Goal: Book appointment/travel/reservation

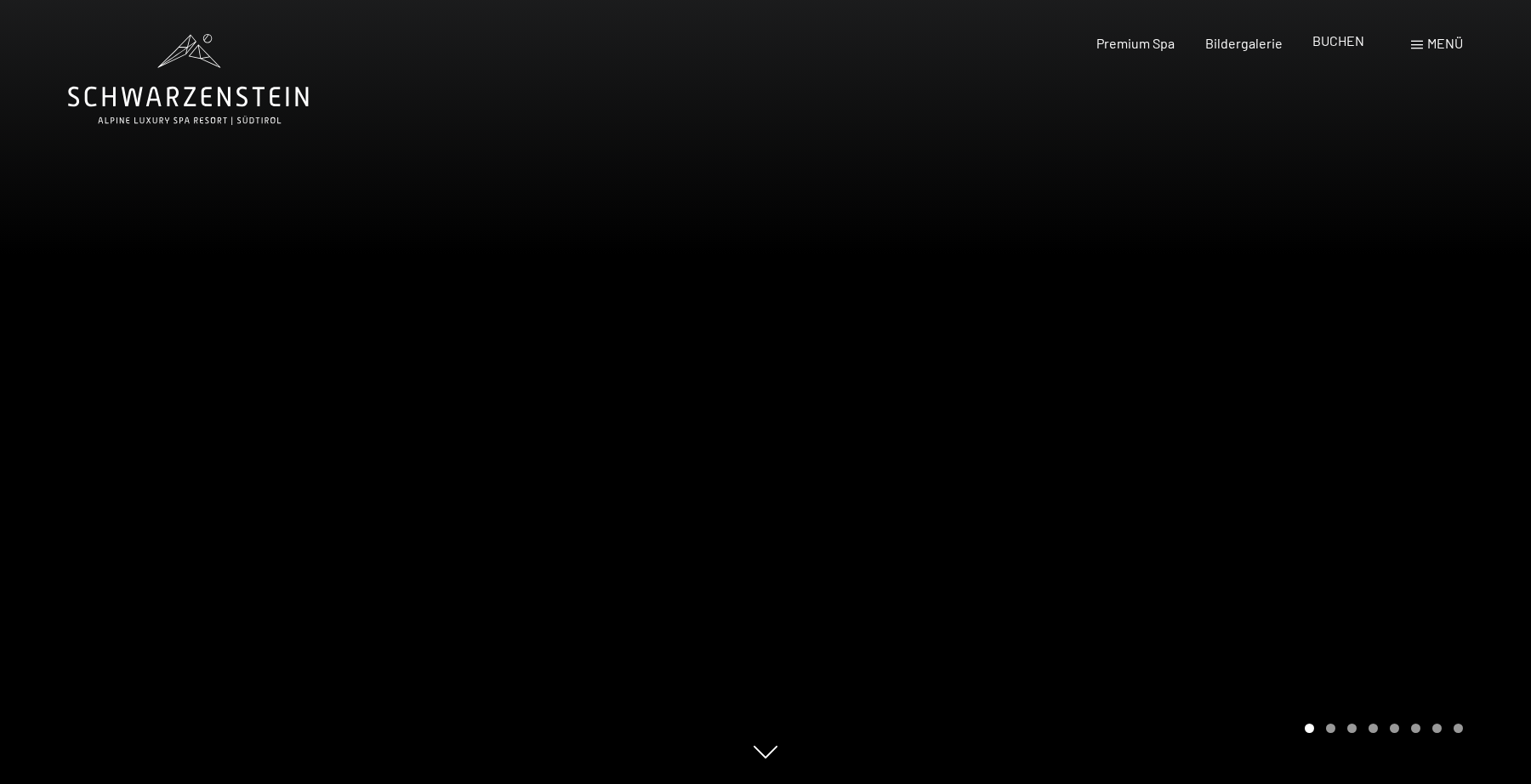
click at [1344, 45] on span "BUCHEN" at bounding box center [1339, 40] width 52 height 16
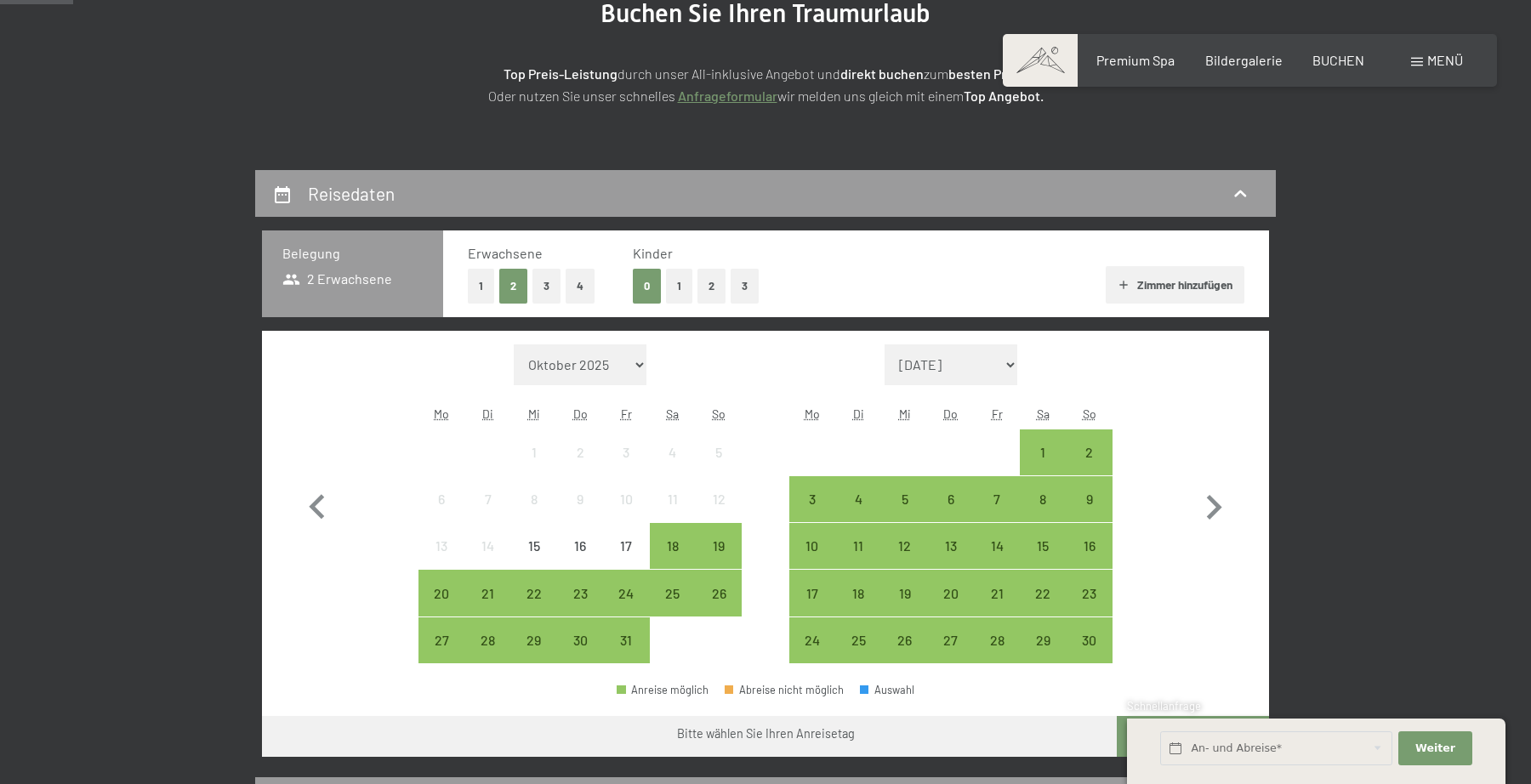
scroll to position [269, 0]
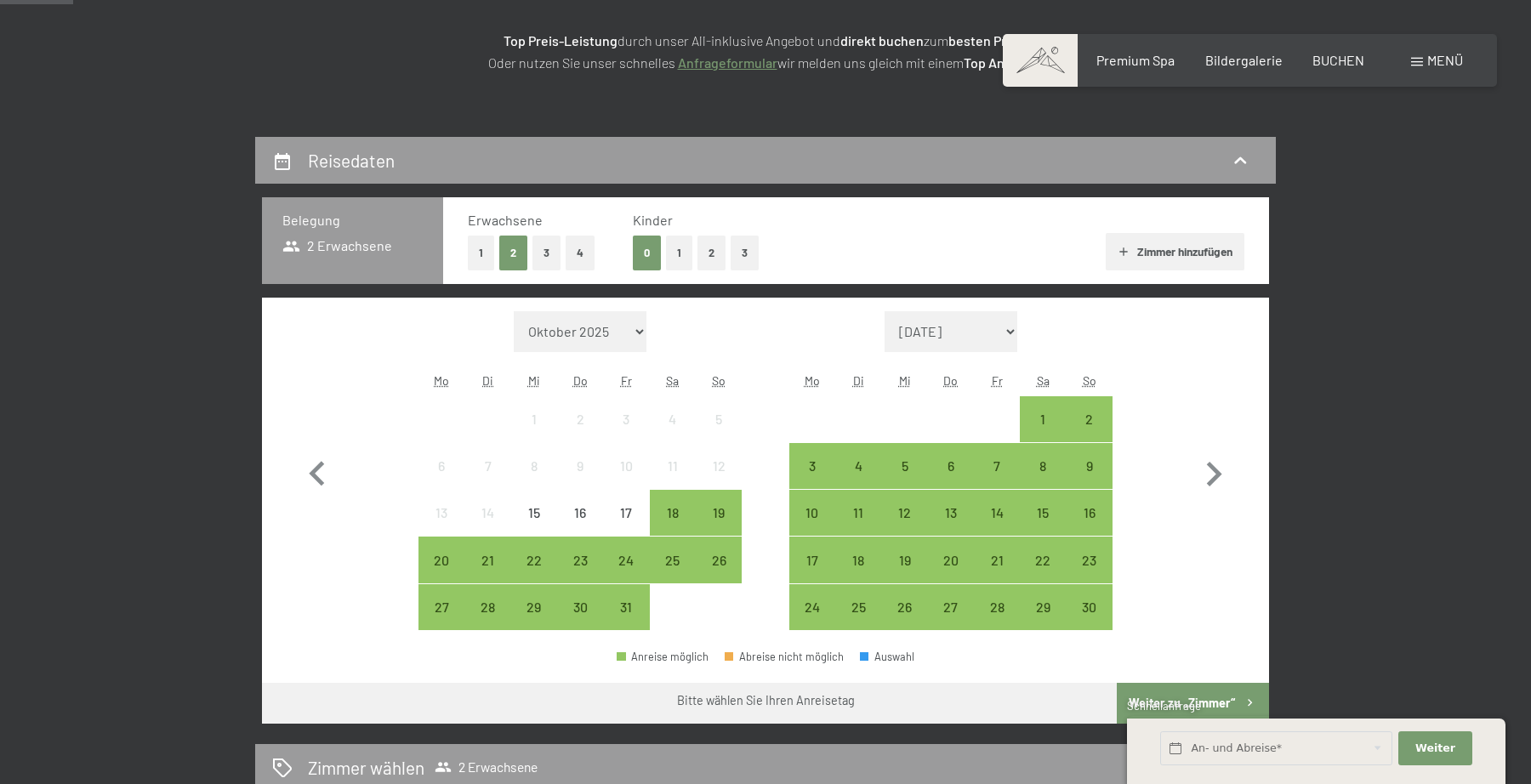
click at [679, 247] on button "1" at bounding box center [679, 253] width 26 height 35
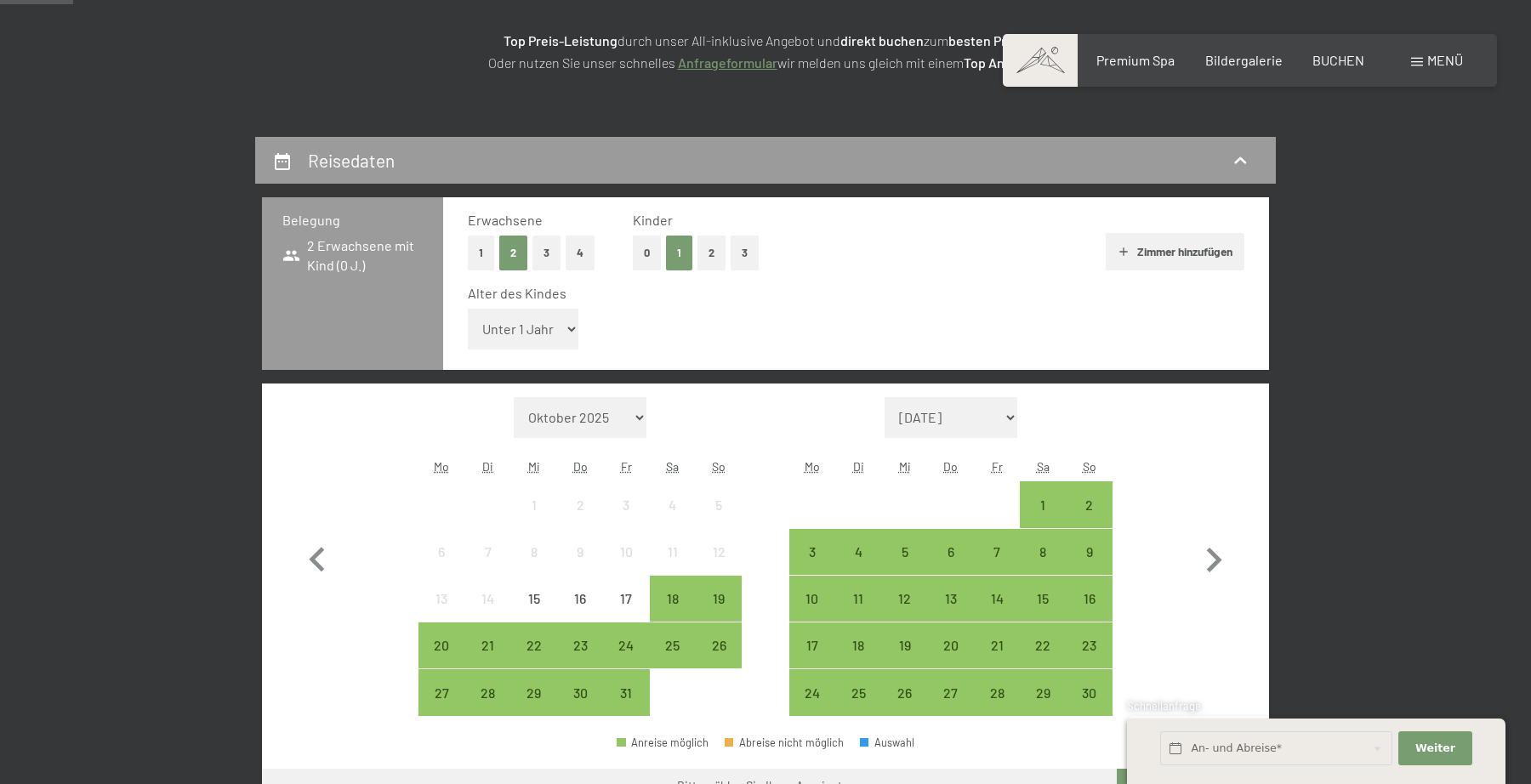
click at [568, 320] on select "Unter 1 Jahr 1 Jahr 2 Jahre 3 Jahre 4 Jahre 5 Jahre 6 Jahre 7 Jahre 8 Jahre 9 J…" at bounding box center [522, 329] width 110 height 41
select select "1"
click at [468, 309] on select "Unter 1 Jahr 1 Jahr 2 Jahre 3 Jahre 4 Jahre 5 Jahre 6 Jahre 7 Jahre 8 Jahre 9 J…" at bounding box center [522, 329] width 110 height 41
click at [667, 598] on div "18" at bounding box center [673, 613] width 43 height 43
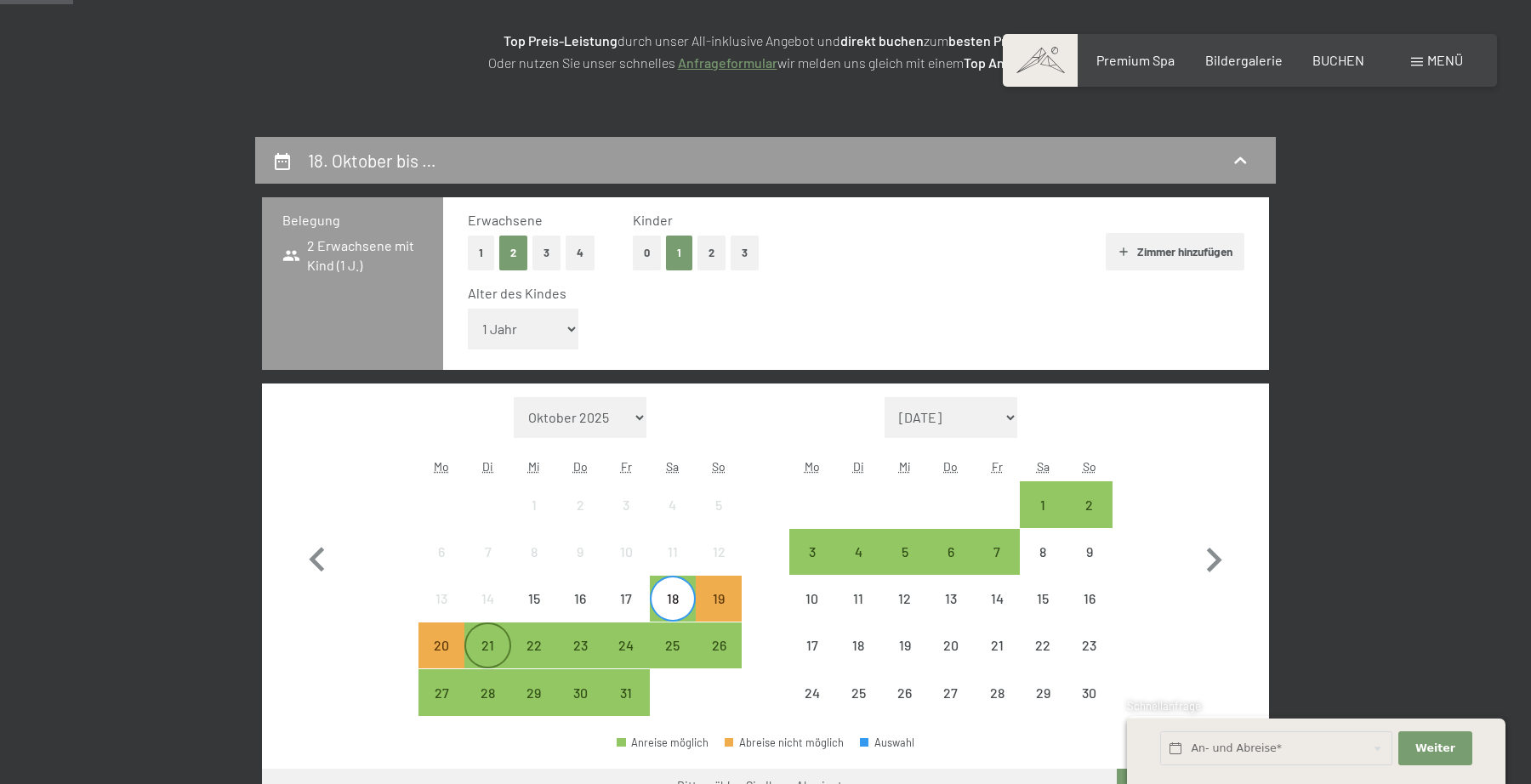
click at [487, 651] on div "21" at bounding box center [487, 660] width 43 height 43
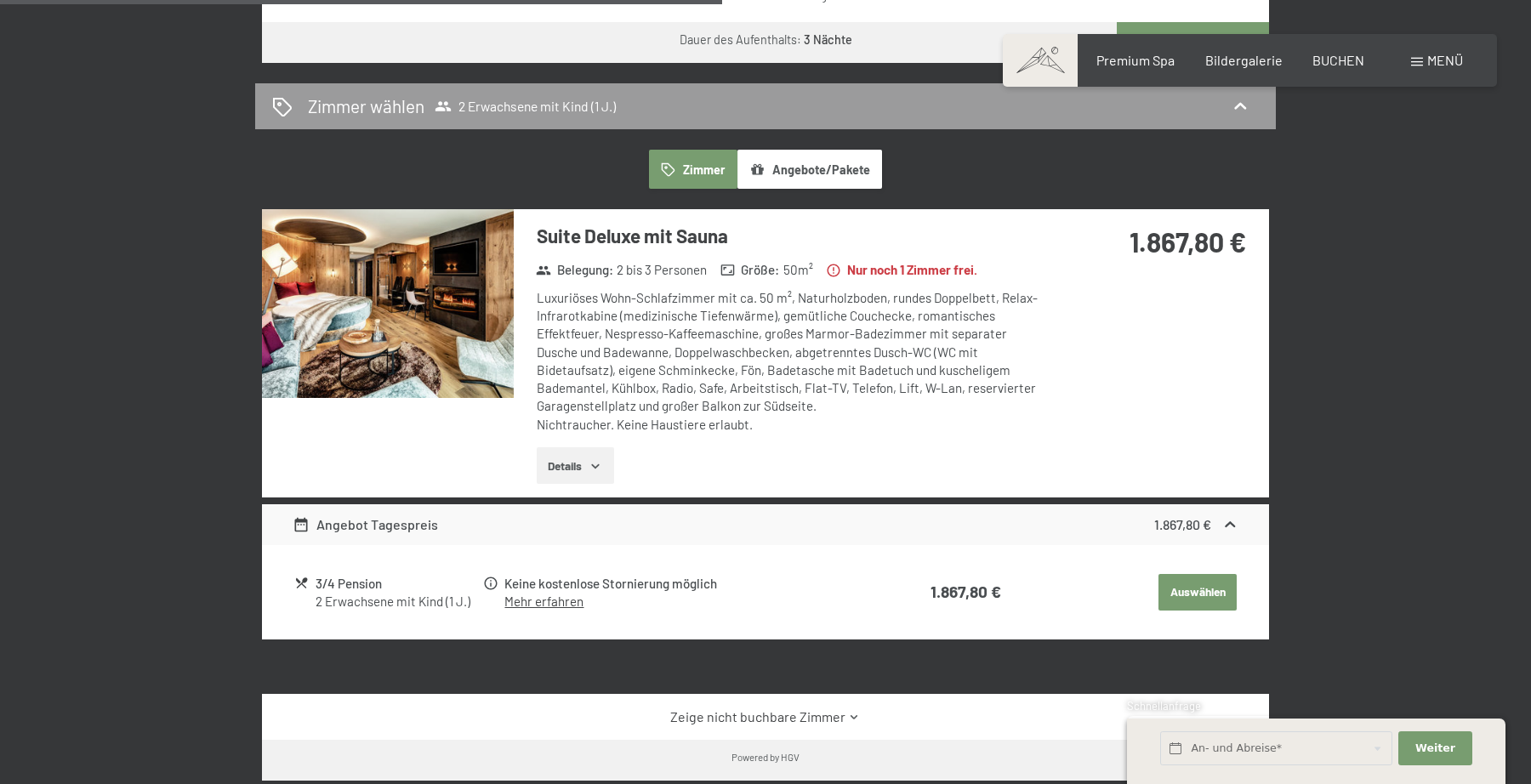
scroll to position [957, 0]
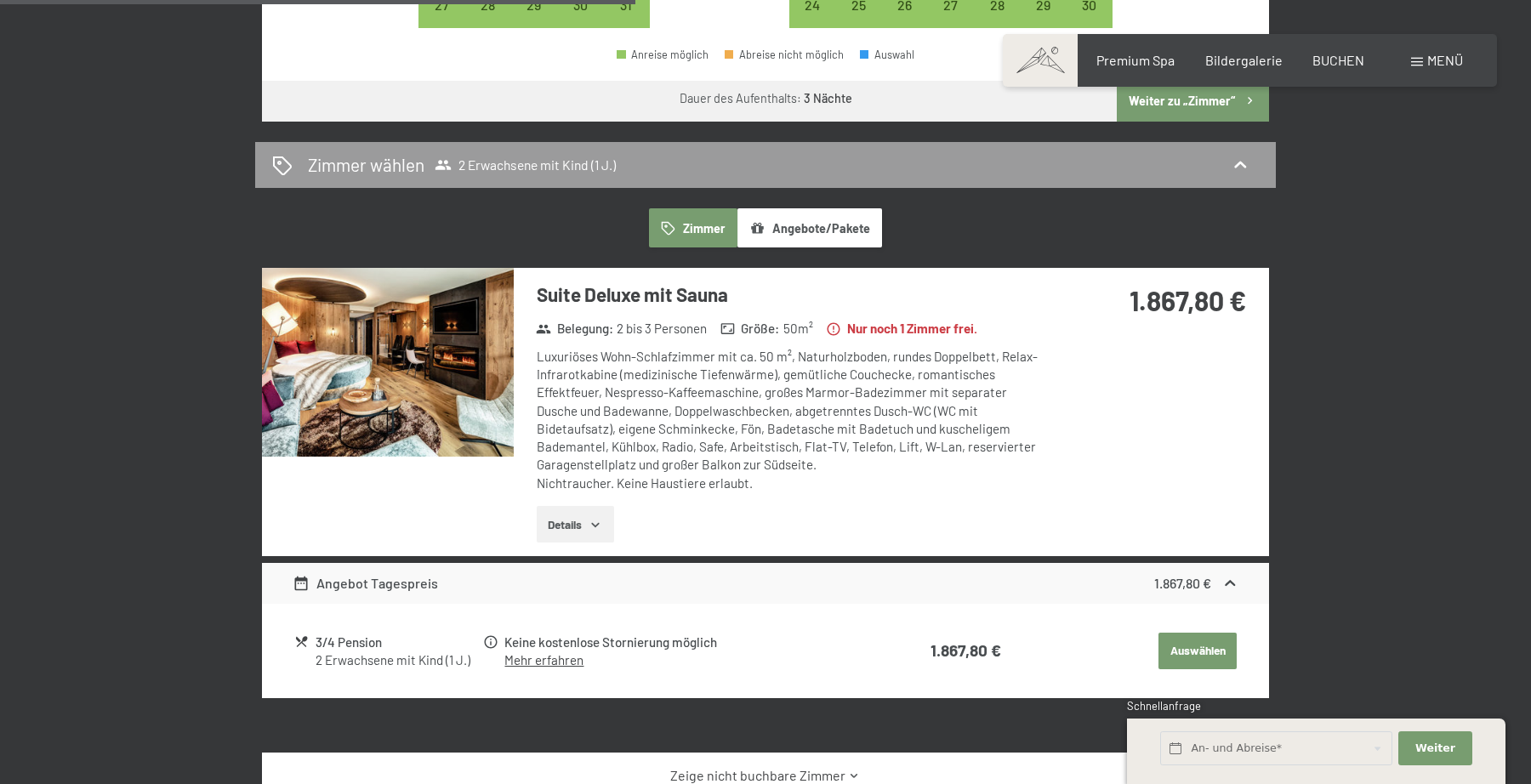
click at [429, 379] on img at bounding box center [388, 362] width 252 height 189
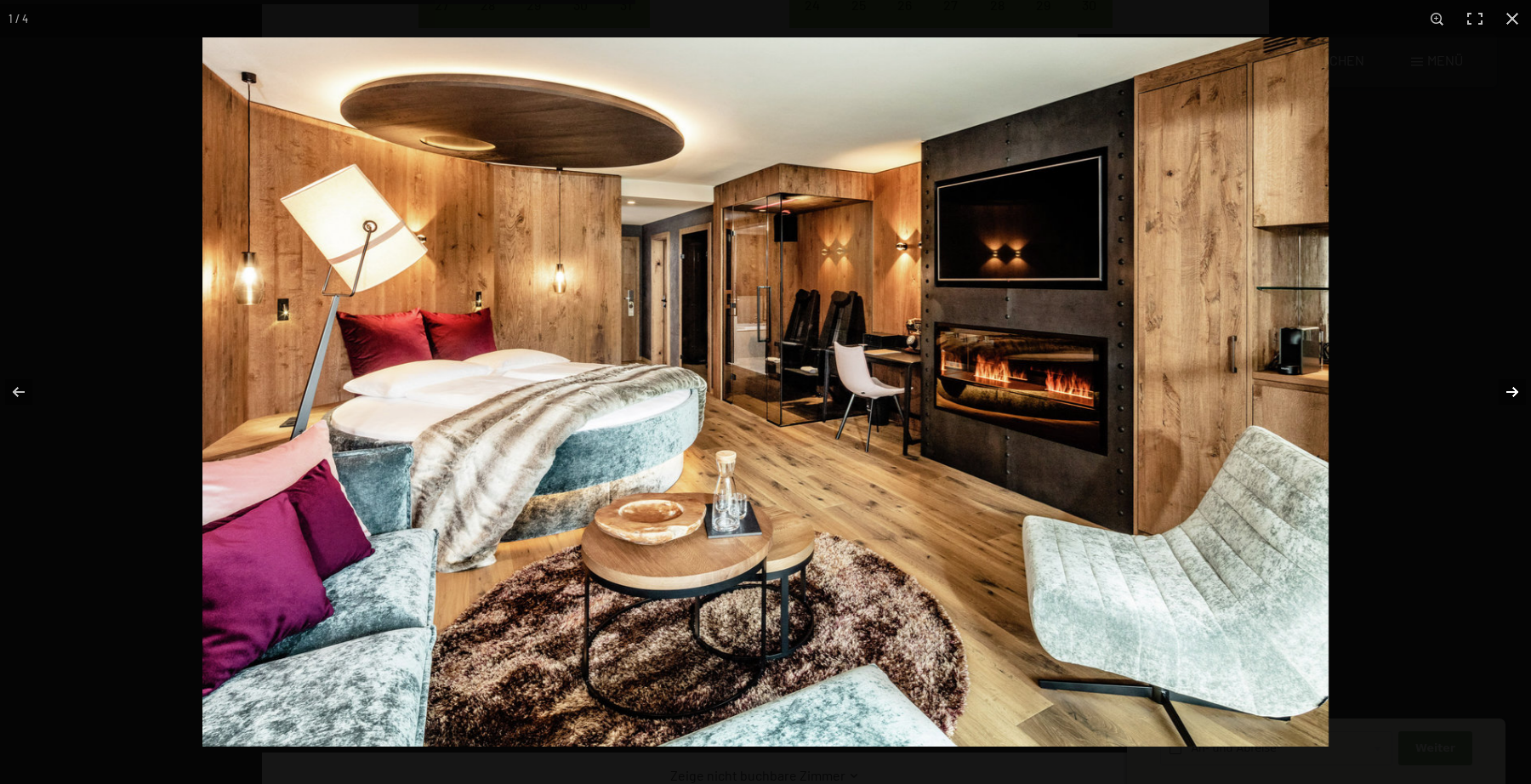
click at [1506, 387] on button "button" at bounding box center [1501, 391] width 59 height 85
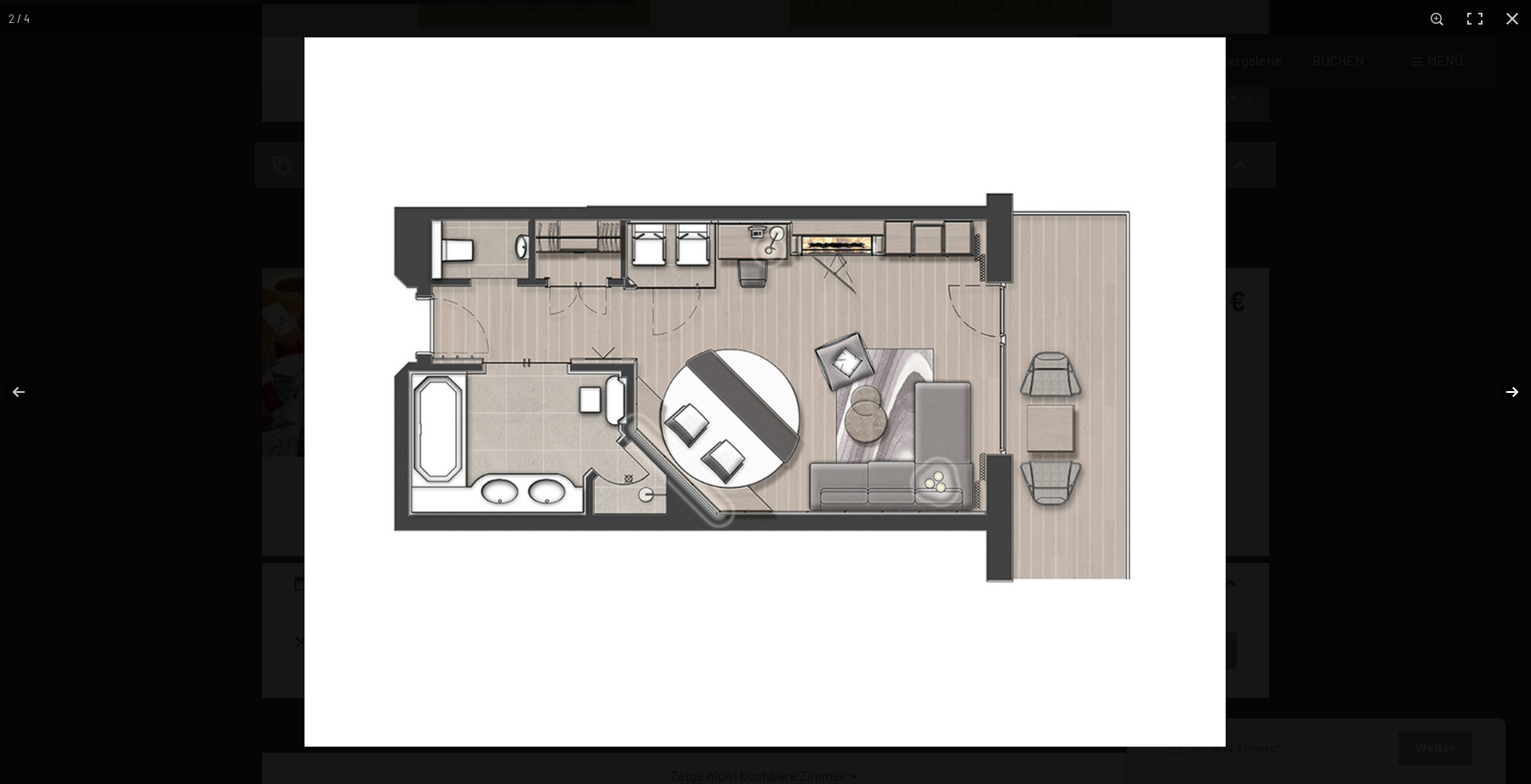
click at [1506, 387] on button "button" at bounding box center [1501, 391] width 59 height 85
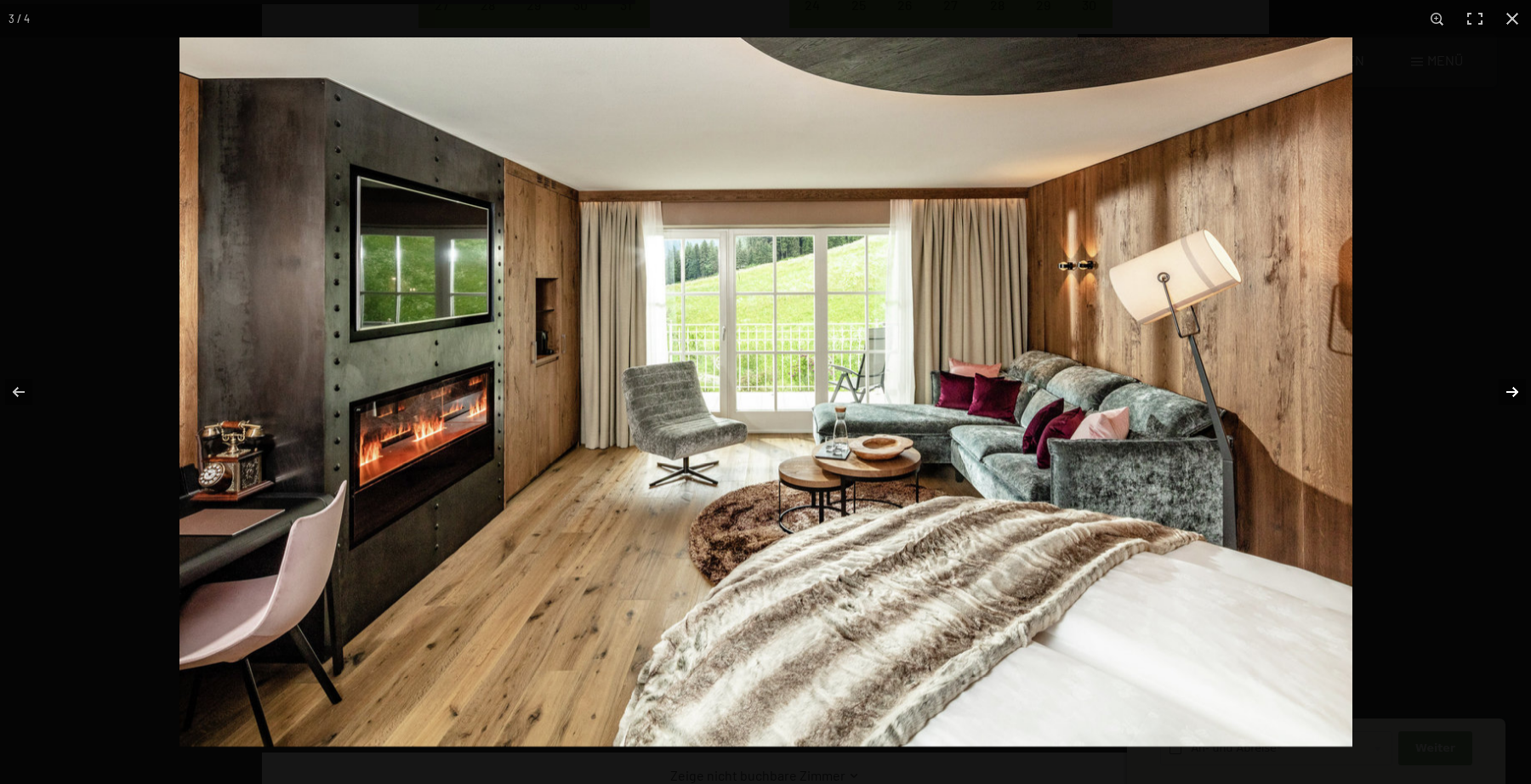
click at [1506, 387] on button "button" at bounding box center [1501, 391] width 59 height 85
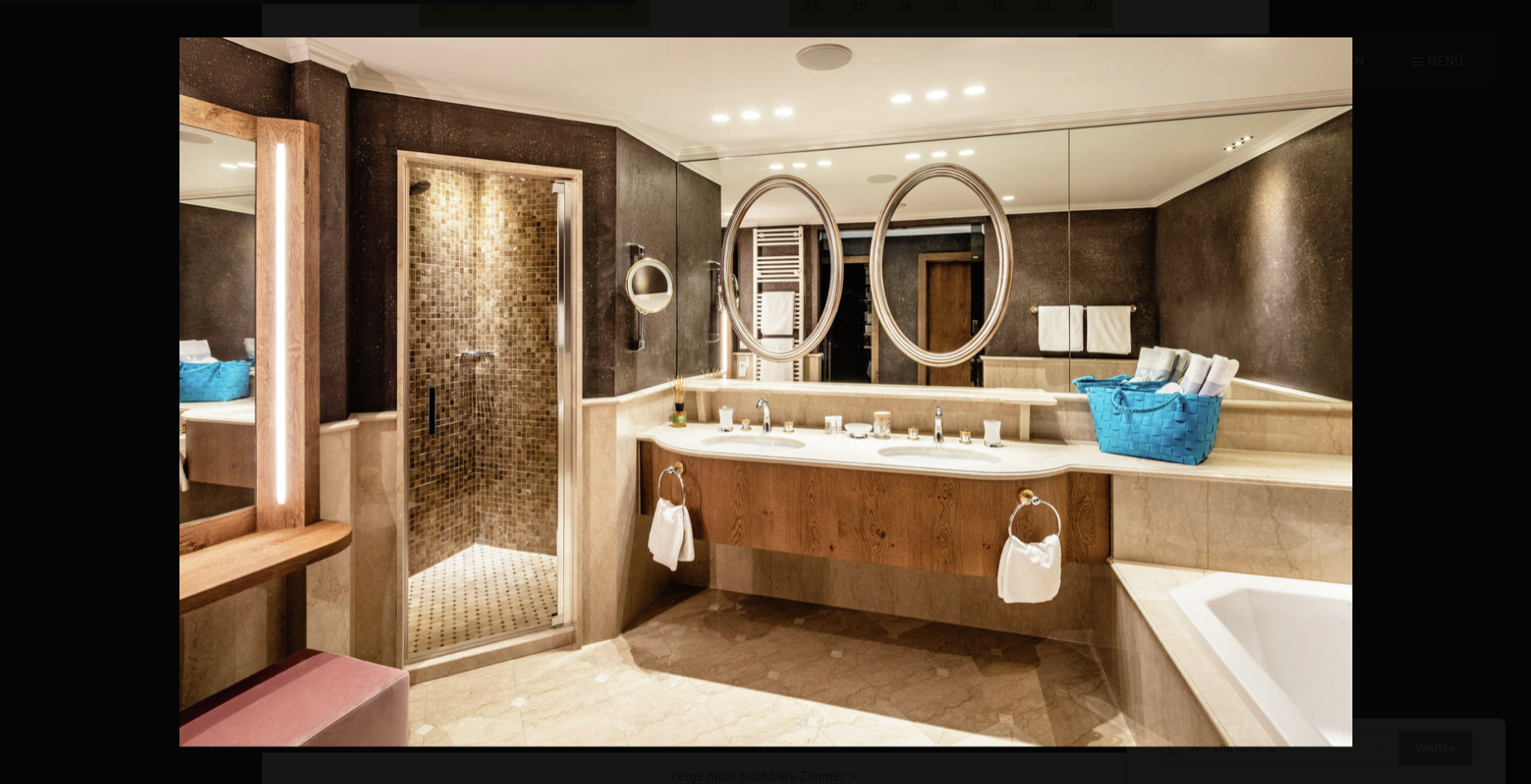
click at [1506, 387] on button "button" at bounding box center [1501, 391] width 59 height 85
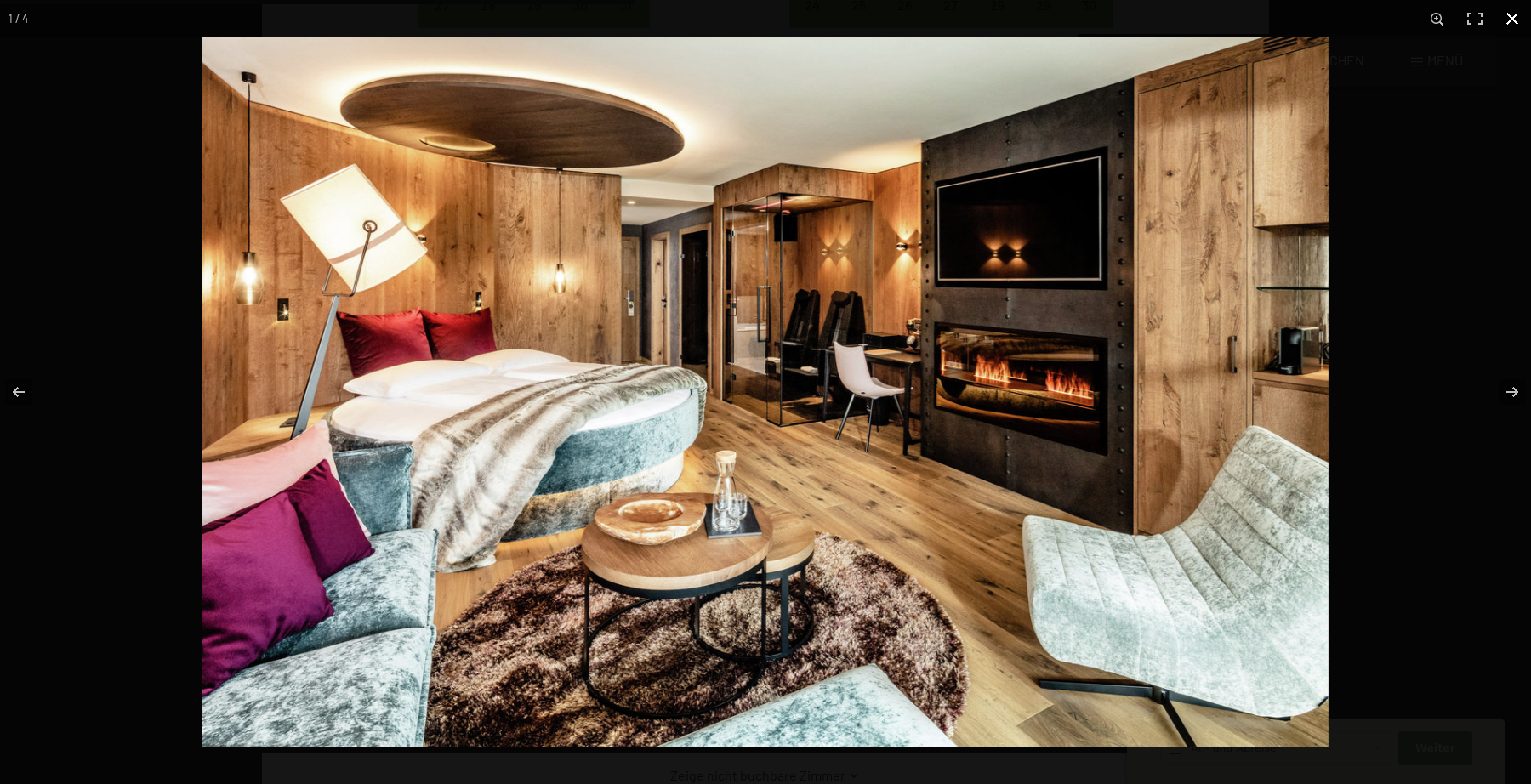
click at [1520, 14] on button "button" at bounding box center [1512, 18] width 37 height 37
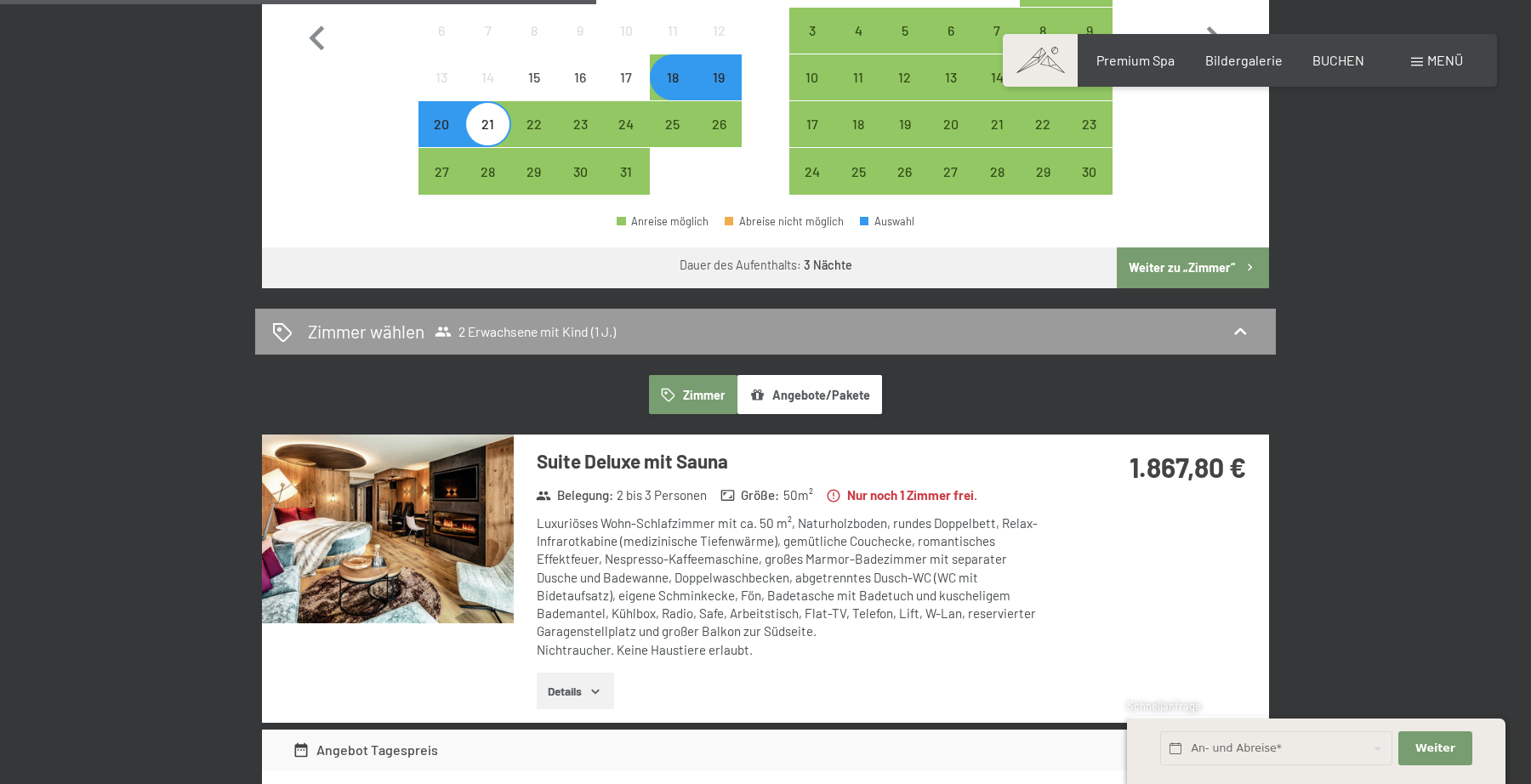
scroll to position [626, 0]
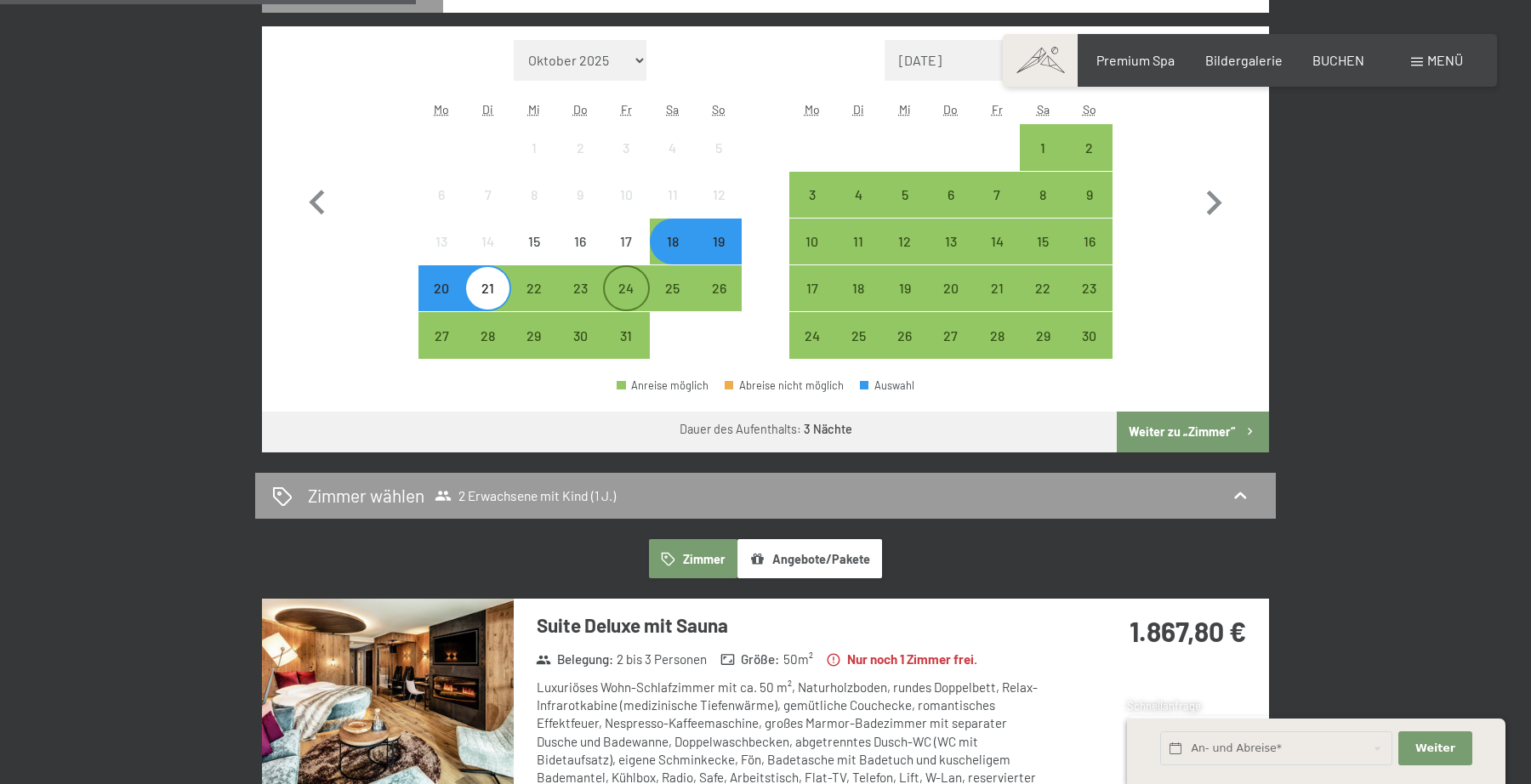
click at [606, 279] on div "24" at bounding box center [626, 288] width 46 height 46
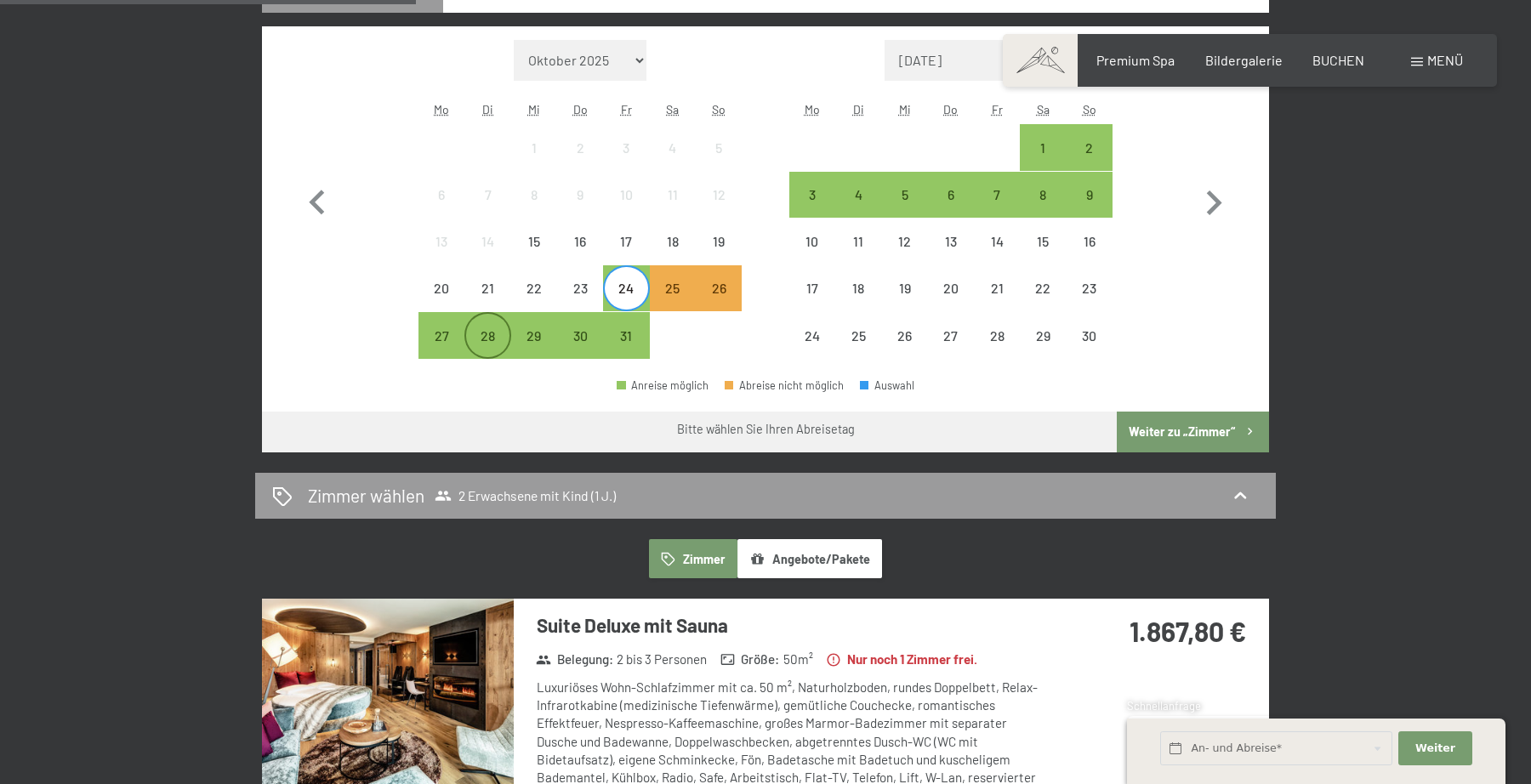
click at [484, 344] on div "28" at bounding box center [487, 350] width 43 height 43
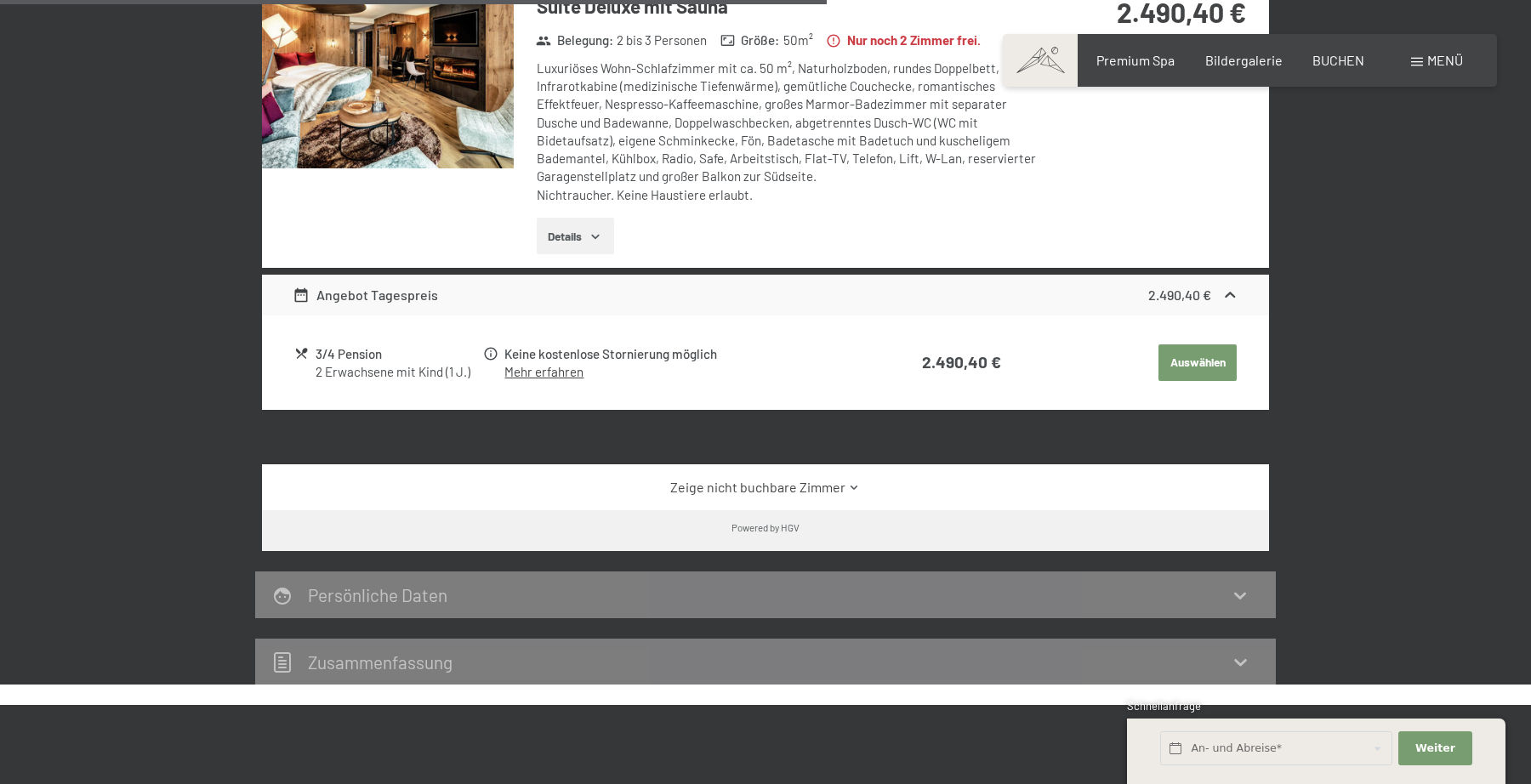
scroll to position [1246, 0]
click at [990, 479] on link "Zeige nicht buchbare Zimmer" at bounding box center [766, 486] width 947 height 19
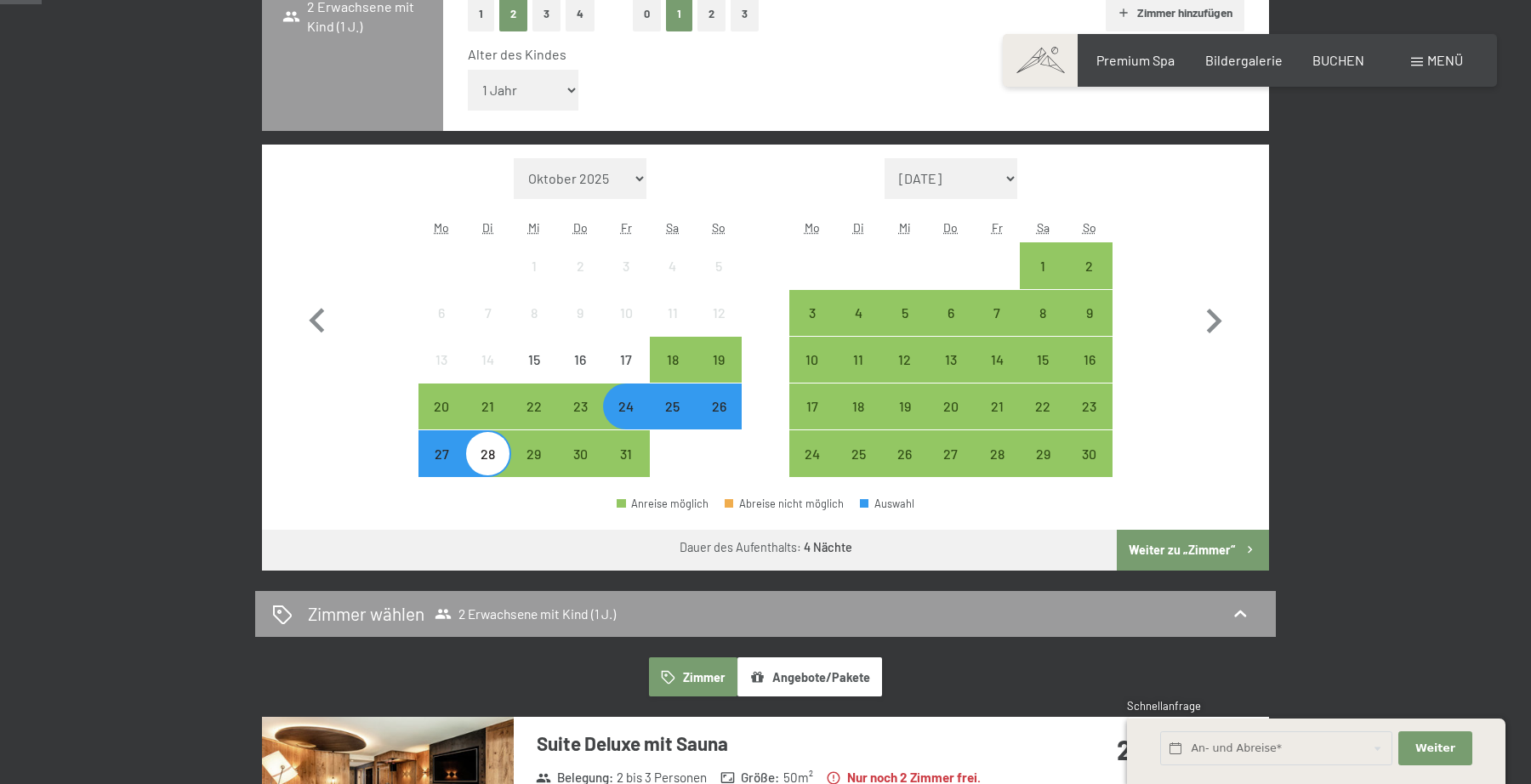
scroll to position [0, 0]
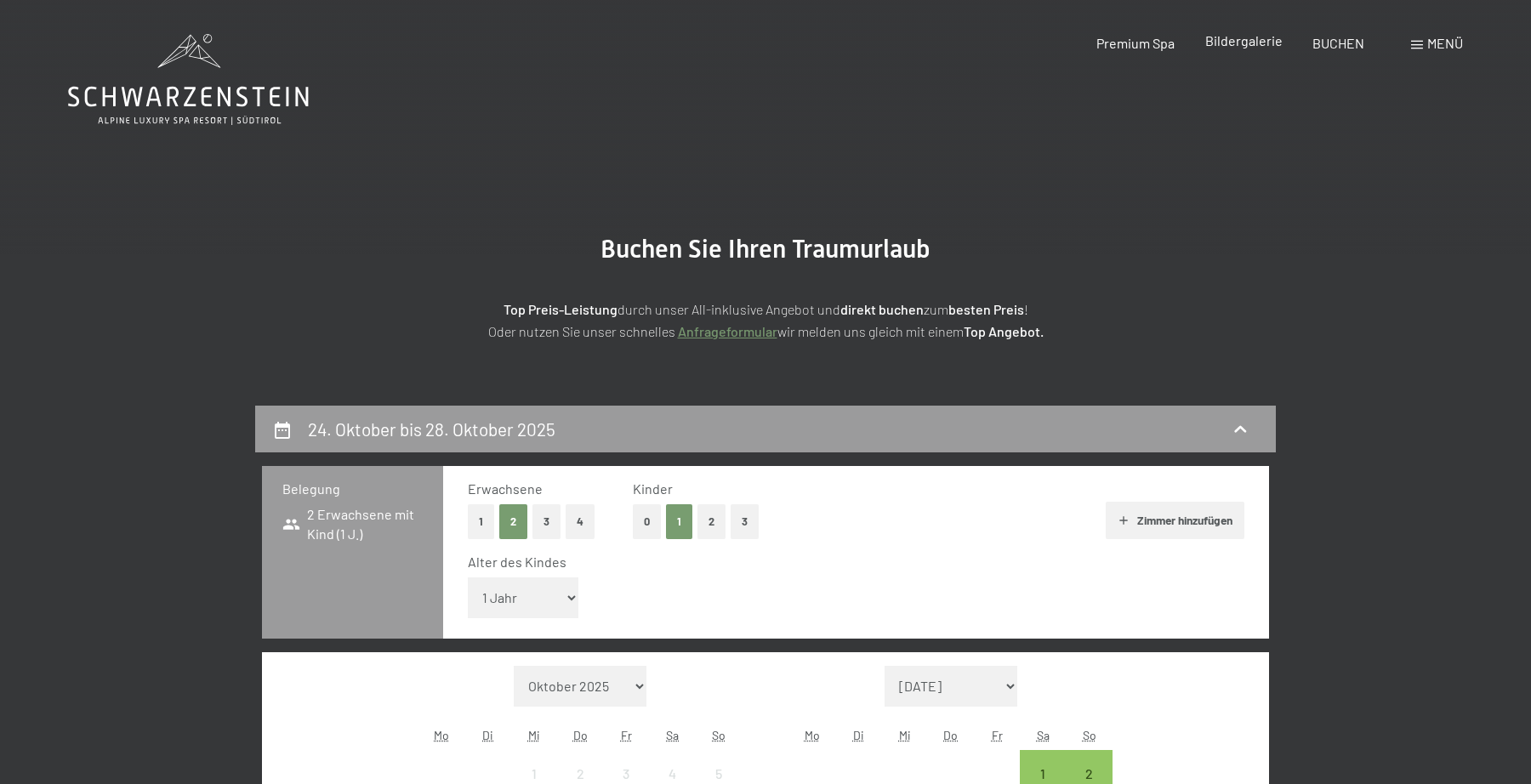
click at [1246, 38] on span "Bildergalerie" at bounding box center [1244, 40] width 78 height 16
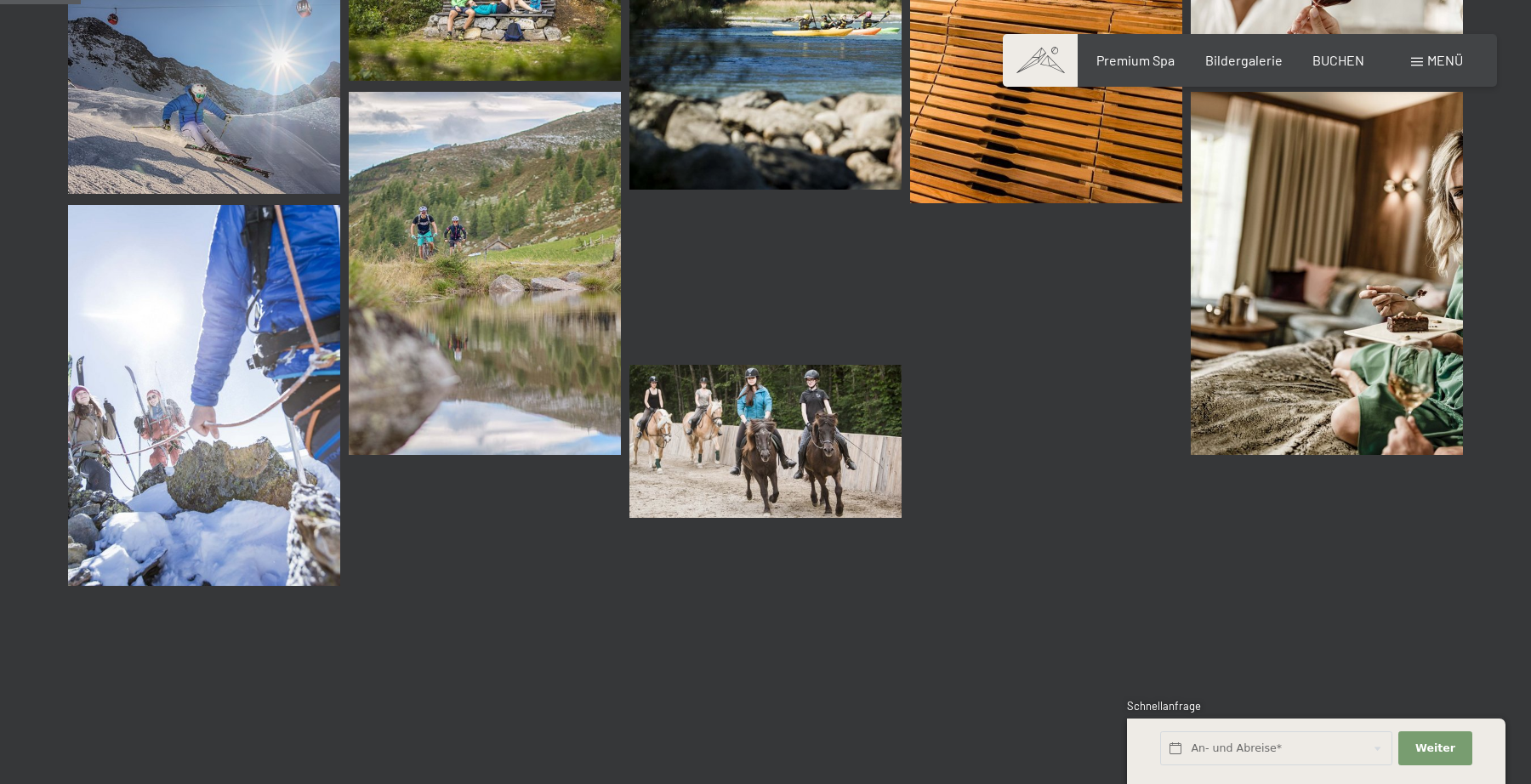
scroll to position [1130, 0]
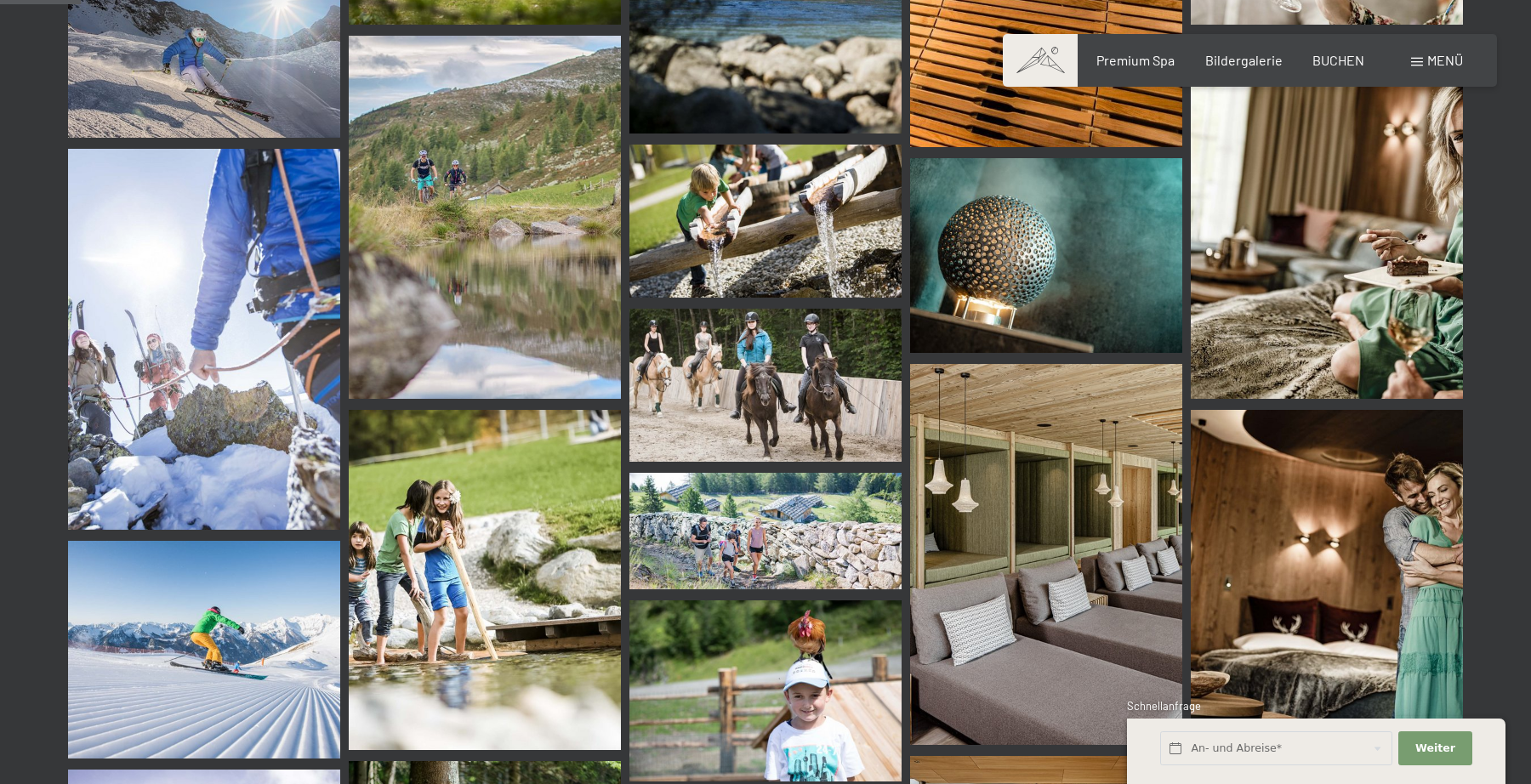
click at [808, 233] on img at bounding box center [765, 222] width 273 height 153
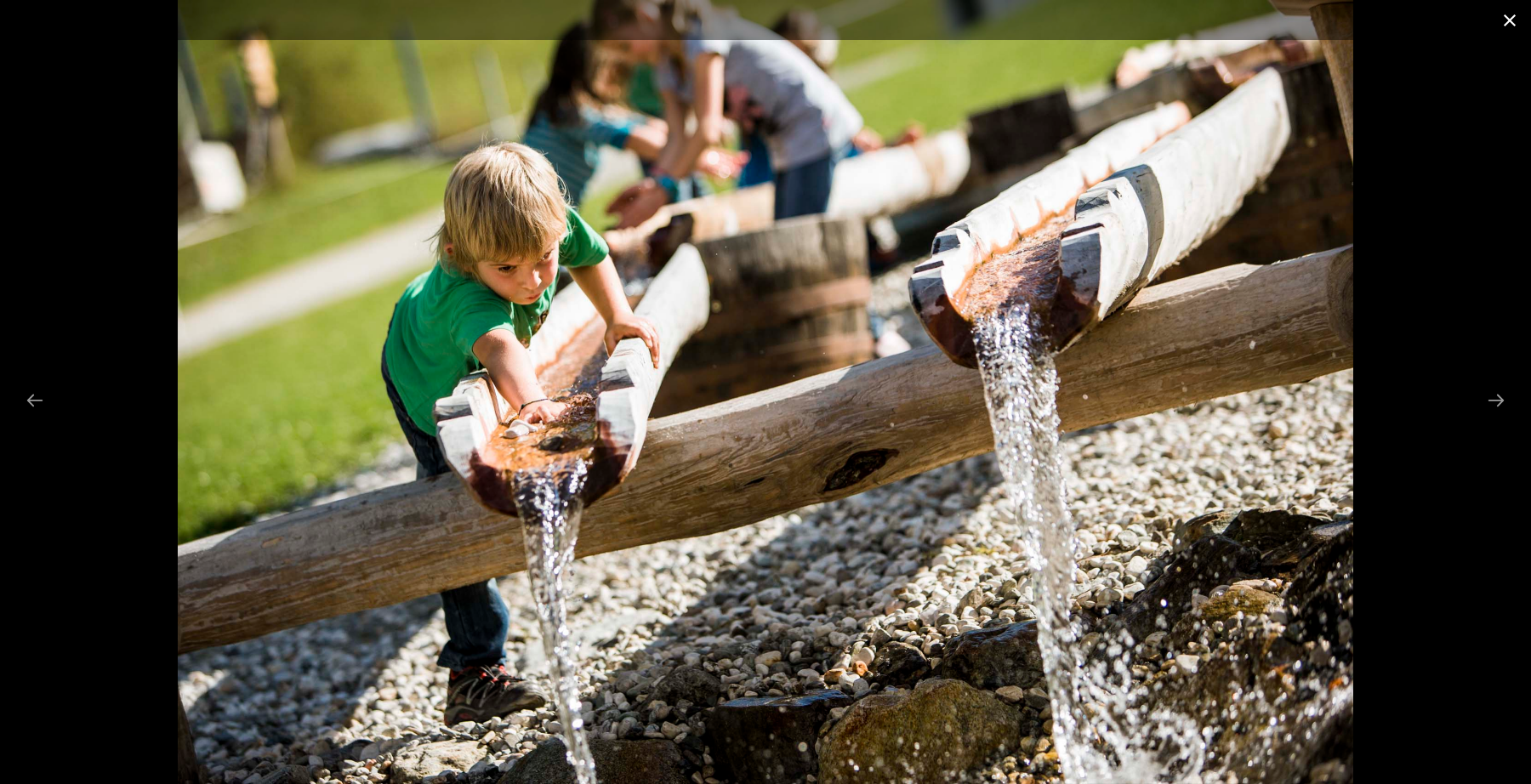
click at [1510, 15] on button "Close gallery" at bounding box center [1510, 20] width 43 height 40
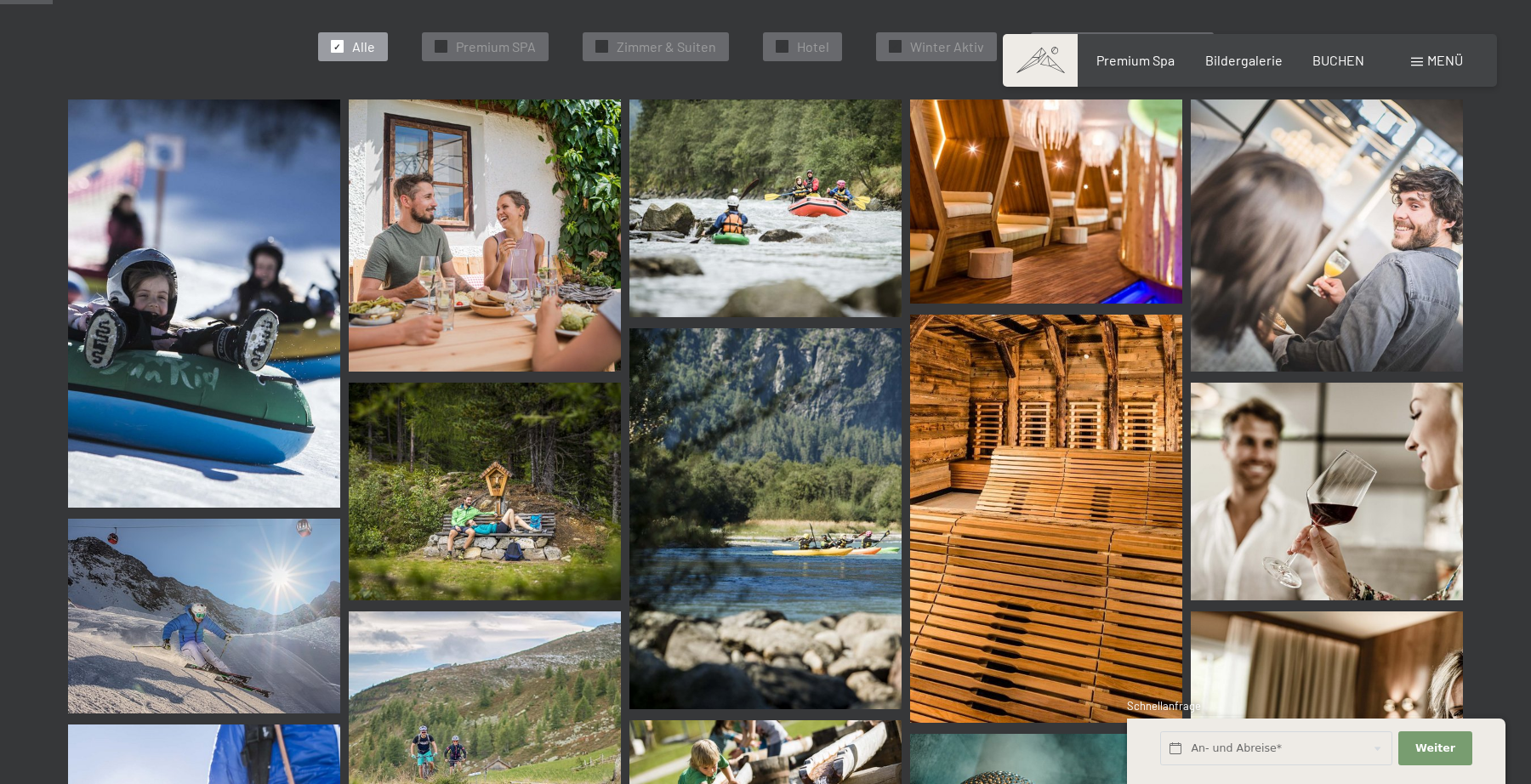
scroll to position [0, 0]
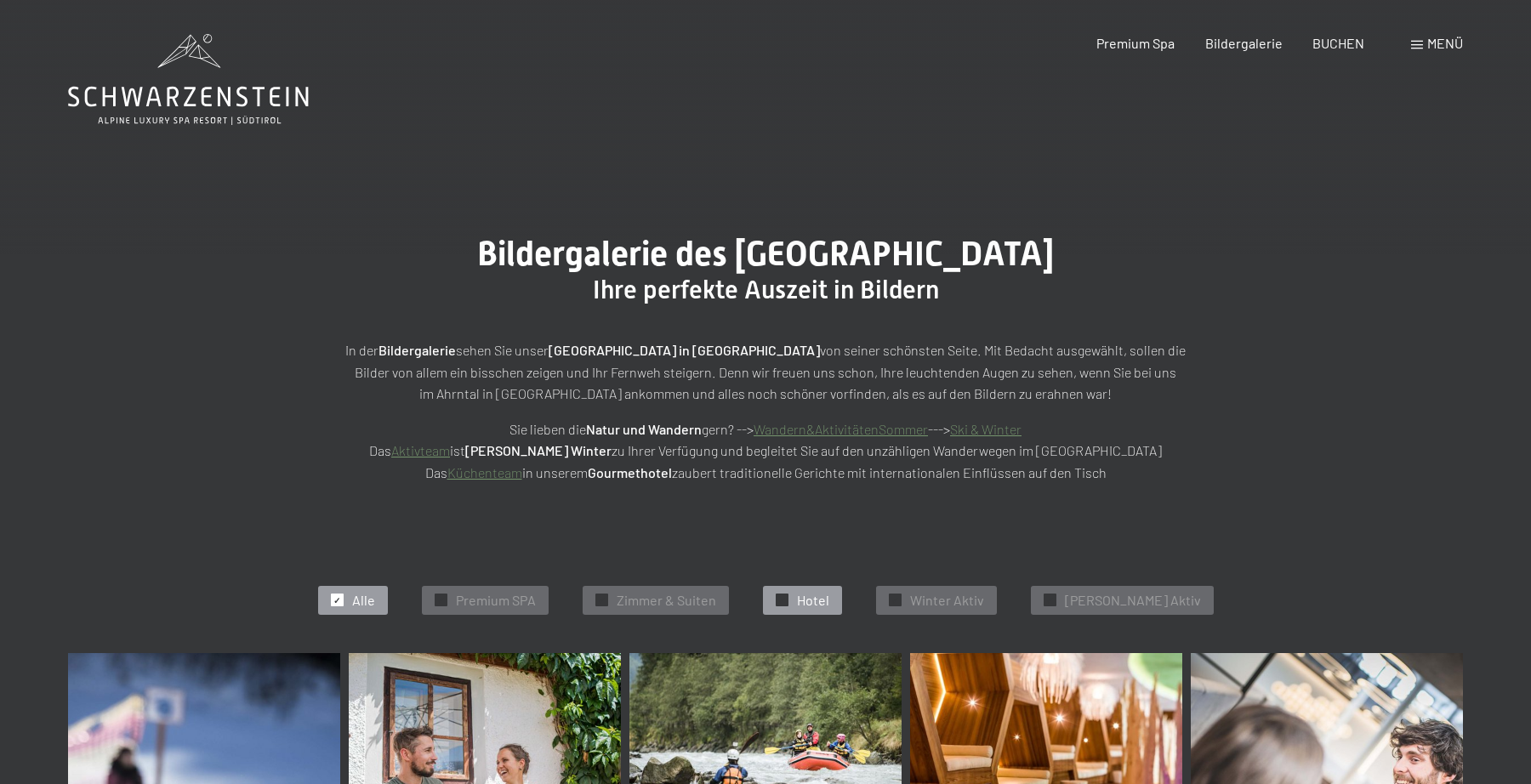
click at [831, 613] on div "✓ Hotel" at bounding box center [802, 601] width 79 height 29
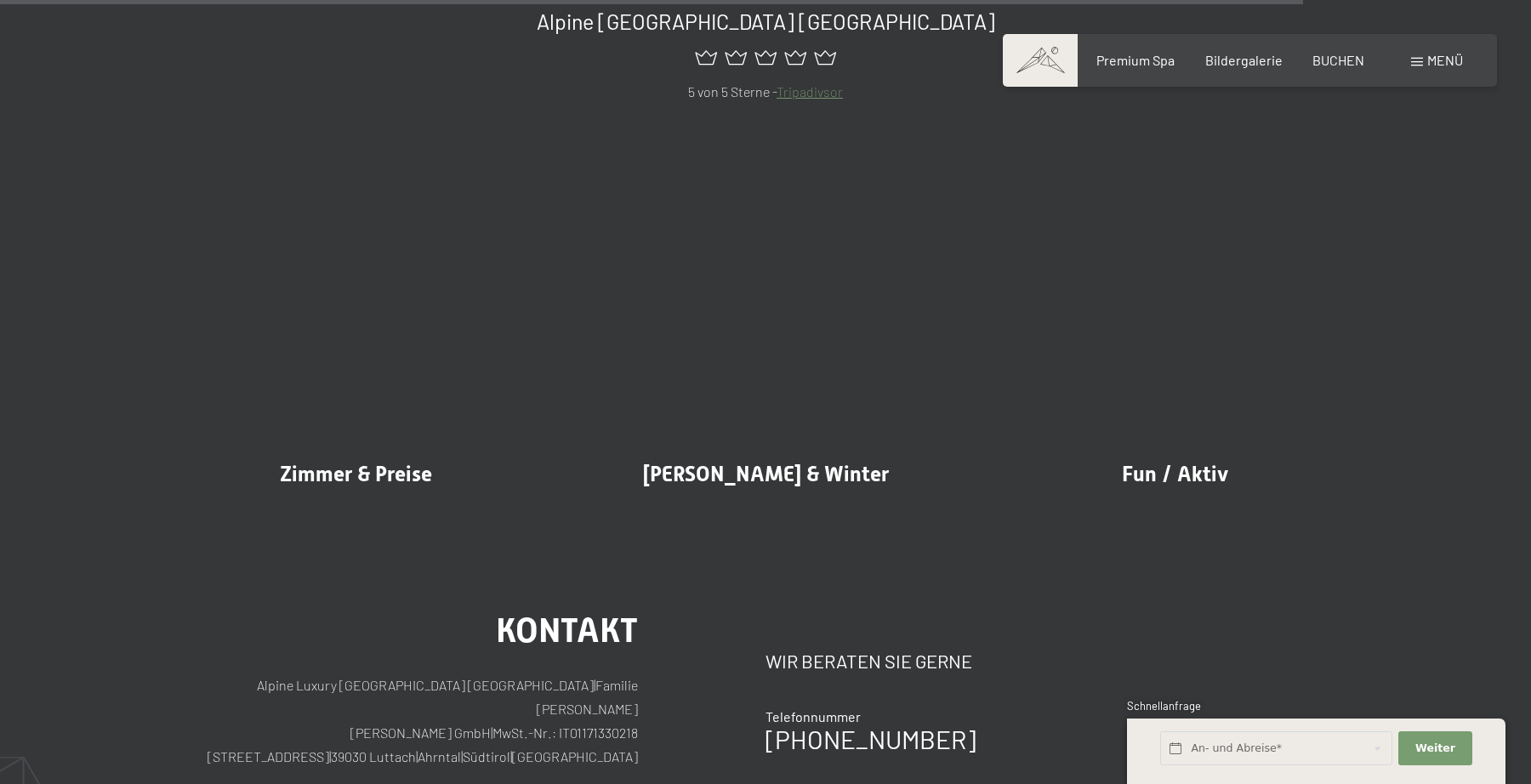
scroll to position [3310, 0]
